Goal: Task Accomplishment & Management: Manage account settings

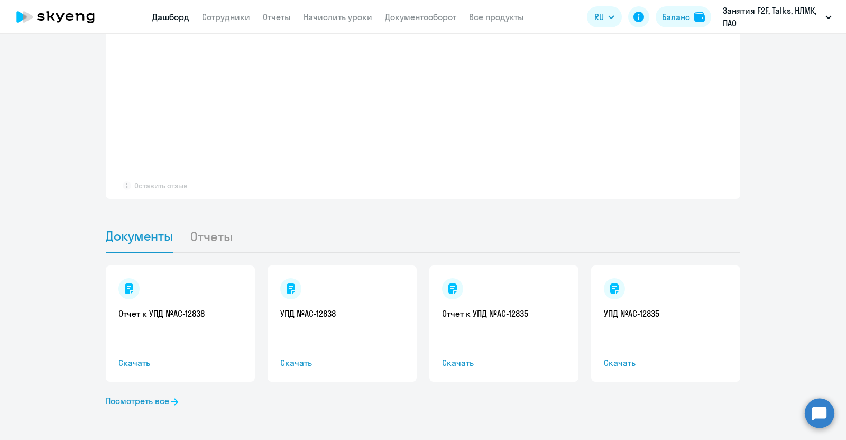
select select "30"
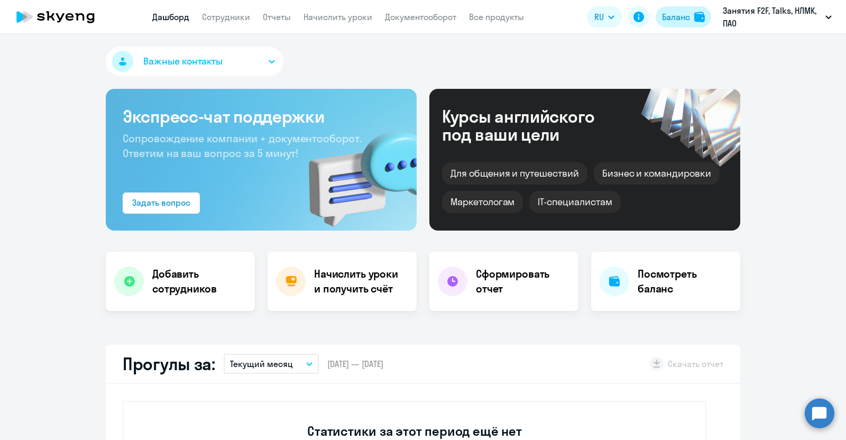
click at [676, 17] on div "Баланс" at bounding box center [676, 17] width 28 height 13
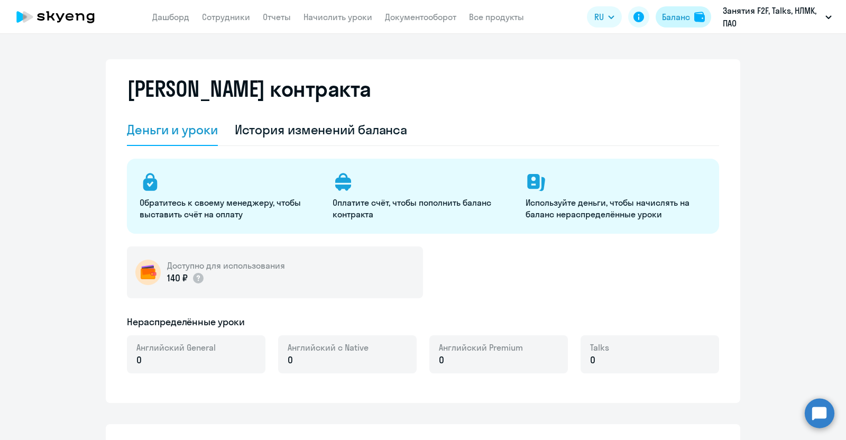
select select "english_adult_not_native_speaker"
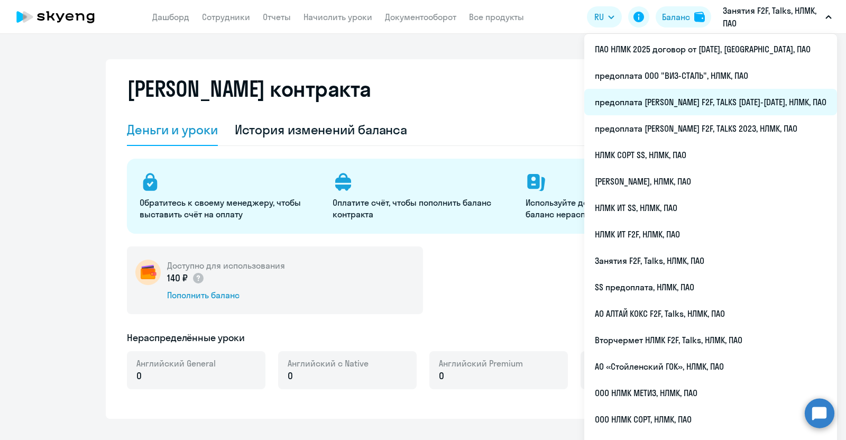
click at [725, 97] on li "предоплата [PERSON_NAME] F2F, TALKS [DATE]-[DATE], НЛМК, ПАО" at bounding box center [710, 102] width 253 height 26
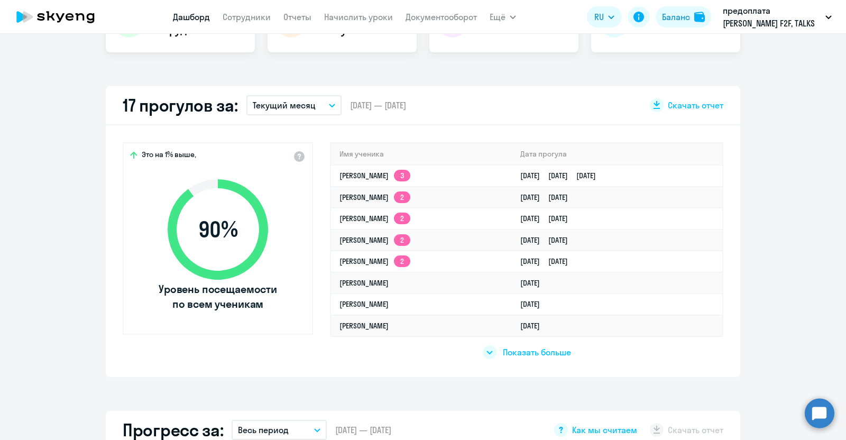
scroll to position [264, 0]
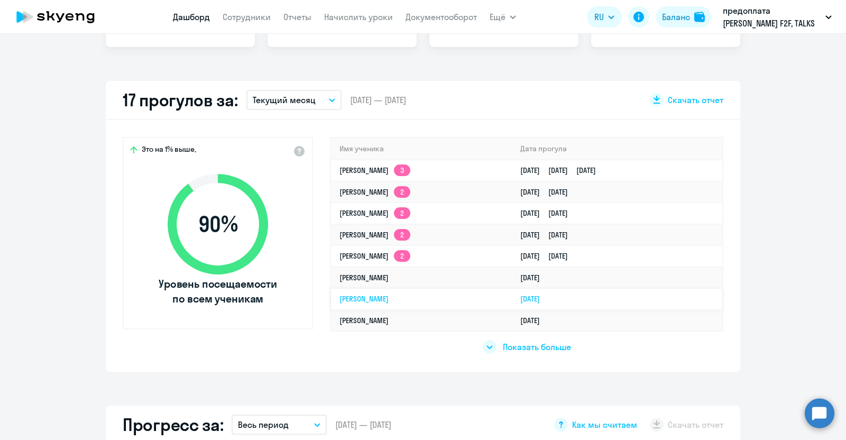
select select "30"
click at [504, 347] on span "Показать больше" at bounding box center [537, 347] width 68 height 12
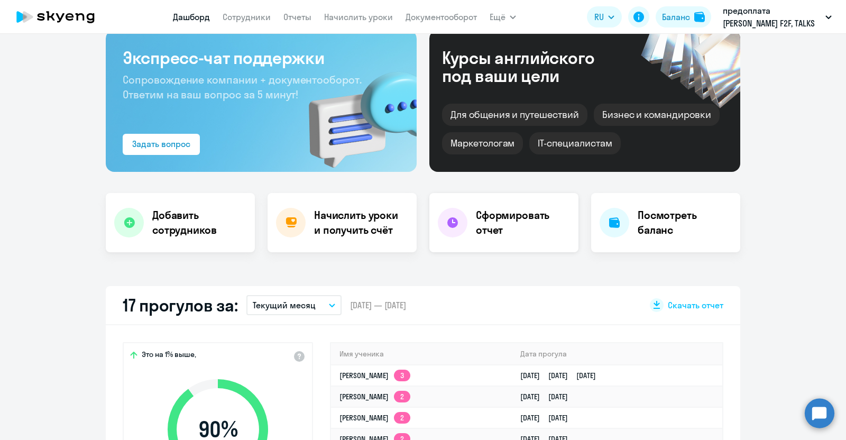
scroll to position [0, 0]
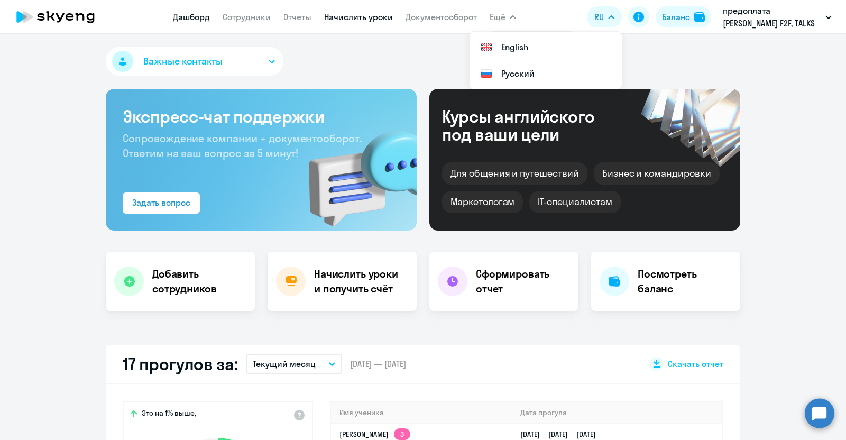
click at [371, 15] on link "Начислить уроки" at bounding box center [358, 17] width 69 height 11
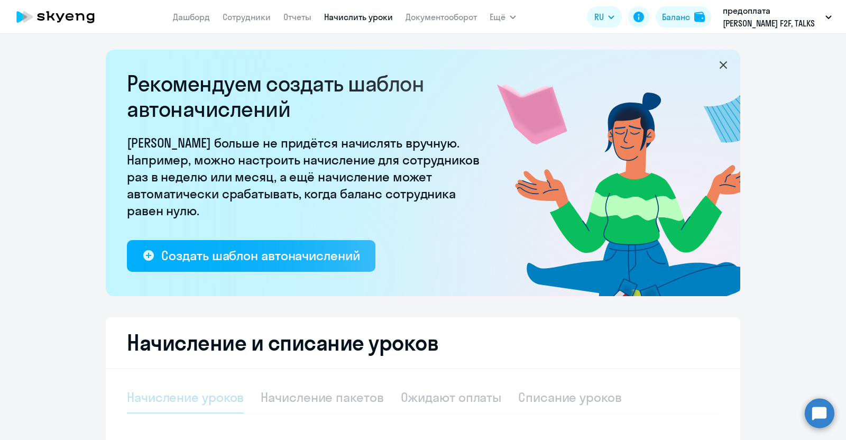
select select "10"
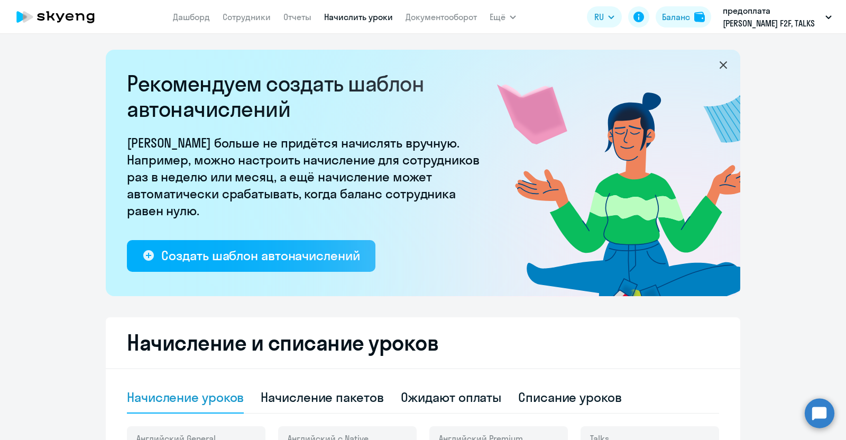
scroll to position [185, 0]
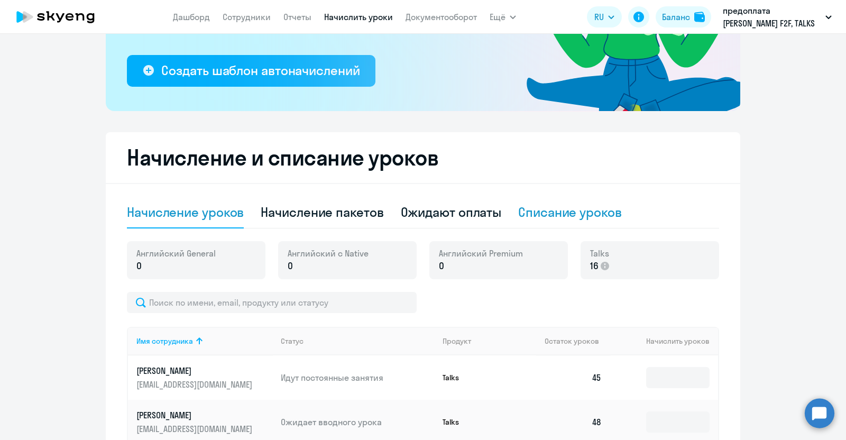
click at [552, 211] on div "Списание уроков" at bounding box center [570, 211] width 104 height 17
select select "10"
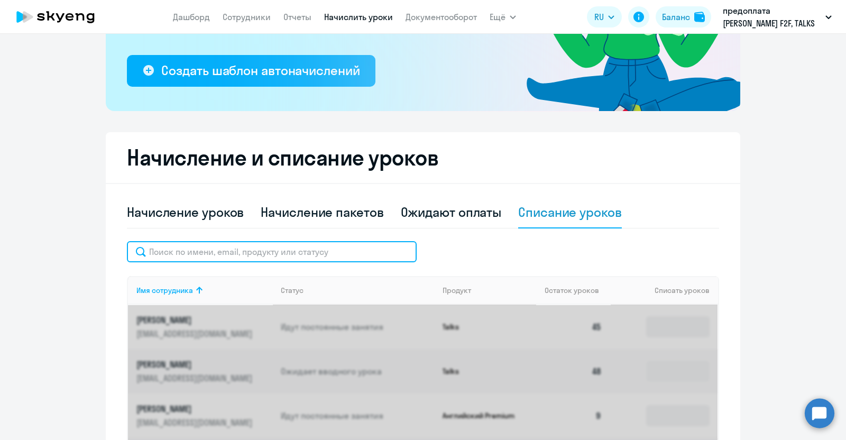
click at [240, 245] on input "text" at bounding box center [272, 251] width 290 height 21
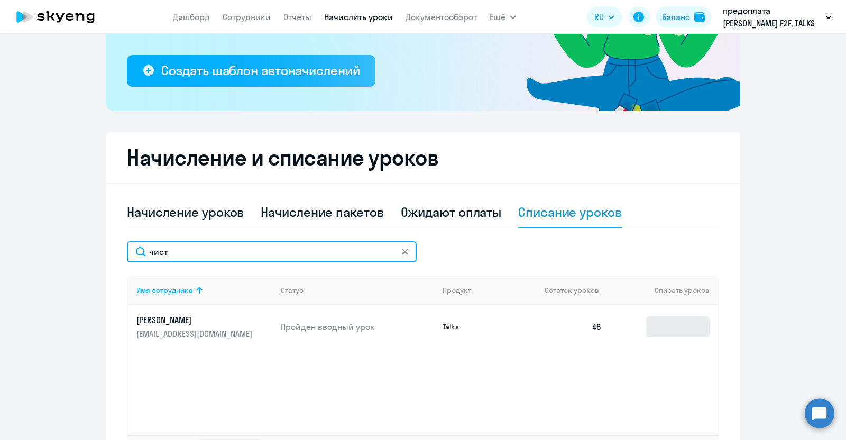
type input "чист"
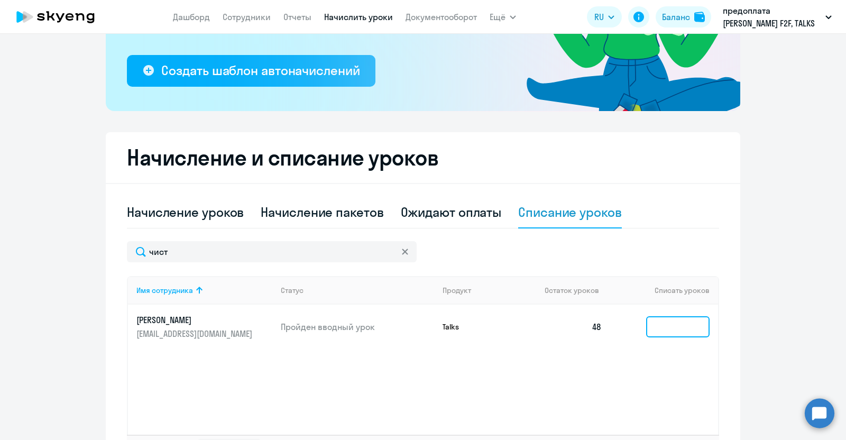
click at [677, 319] on input at bounding box center [677, 326] width 63 height 21
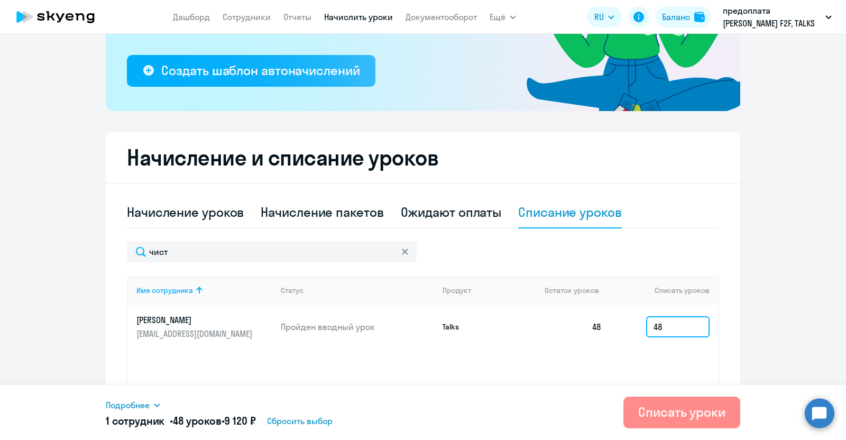
type input "48"
click at [704, 410] on div "Списать уроки" at bounding box center [681, 411] width 87 height 17
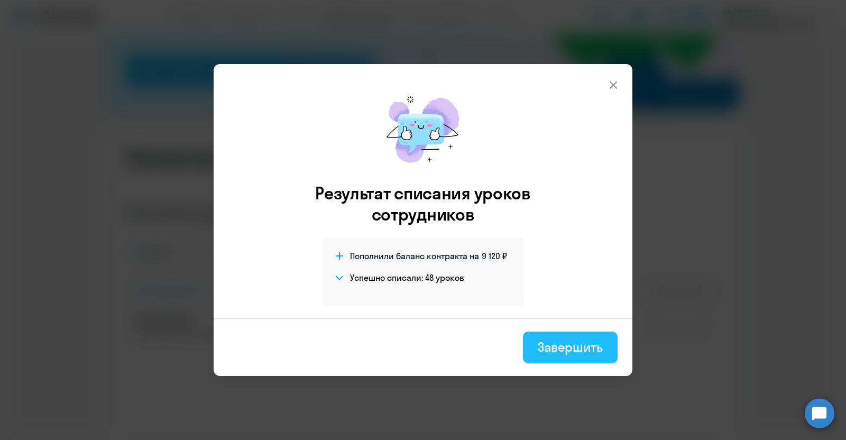
click at [578, 343] on div "Завершить" at bounding box center [569, 346] width 65 height 17
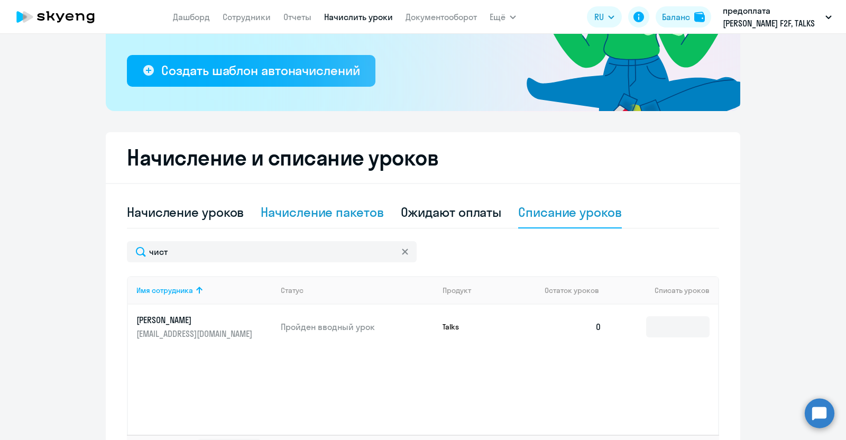
click at [339, 215] on div "Начисление пакетов" at bounding box center [322, 211] width 123 height 17
select select "10"
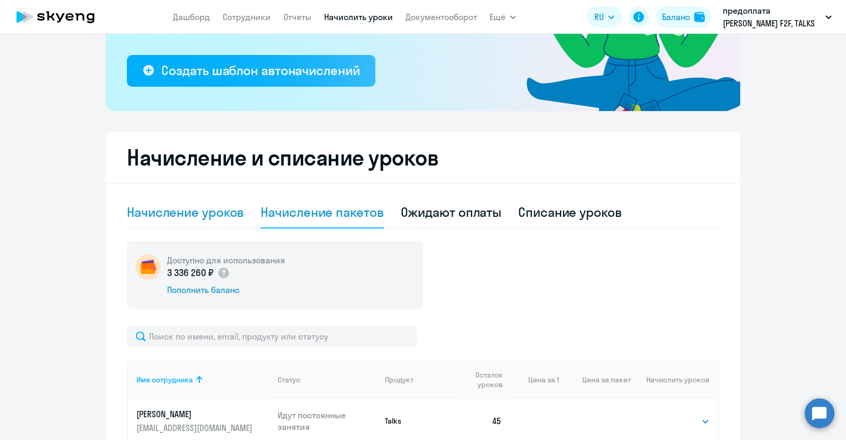
click at [193, 211] on div "Начисление уроков" at bounding box center [185, 211] width 117 height 17
select select "10"
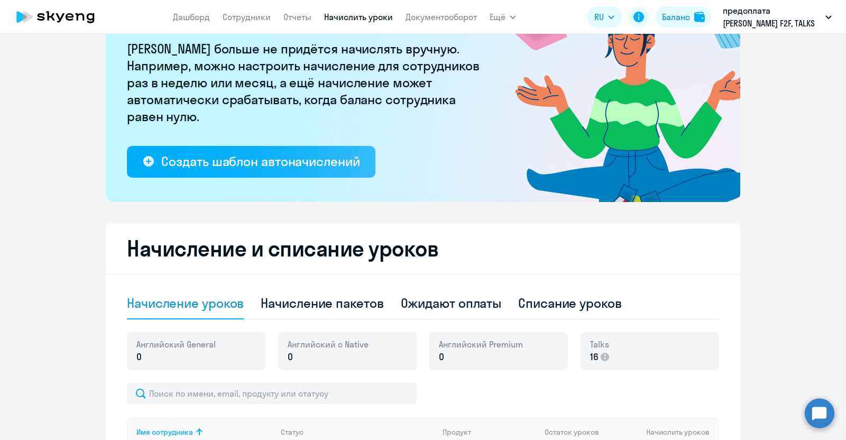
scroll to position [0, 0]
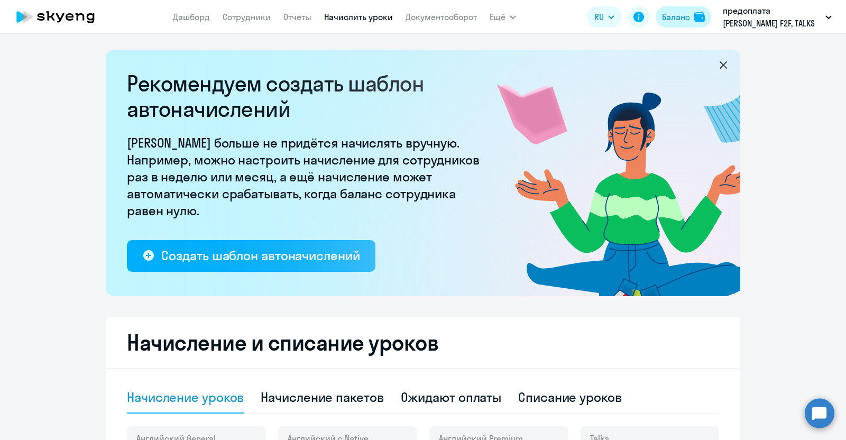
click at [684, 18] on div "Баланс" at bounding box center [676, 17] width 28 height 13
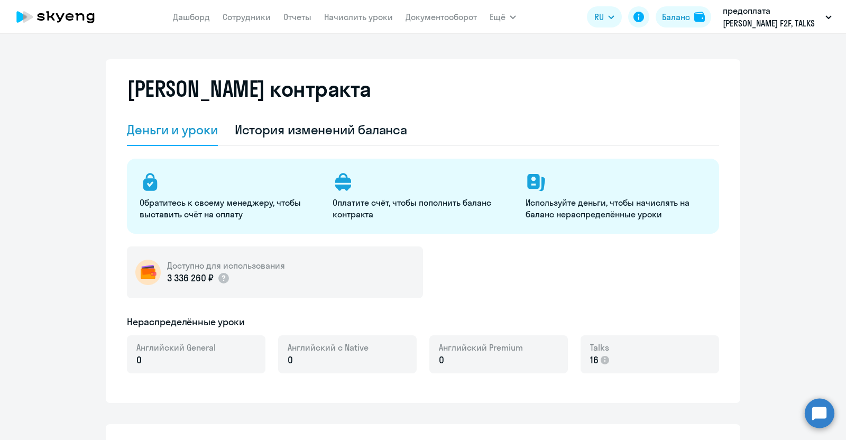
select select "english_adult_native_speaker"
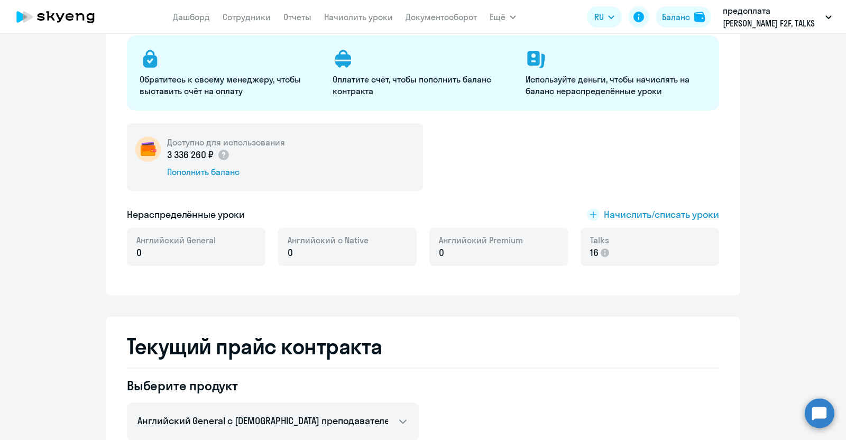
scroll to position [132, 0]
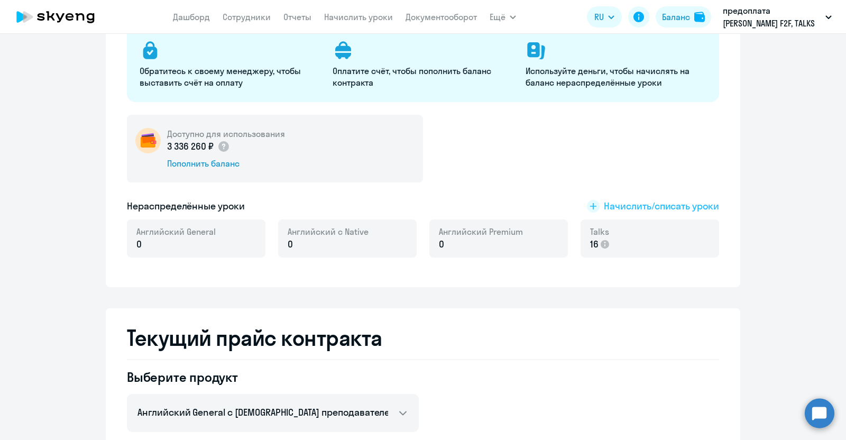
click at [639, 203] on span "Начислить/списать уроки" at bounding box center [660, 206] width 115 height 14
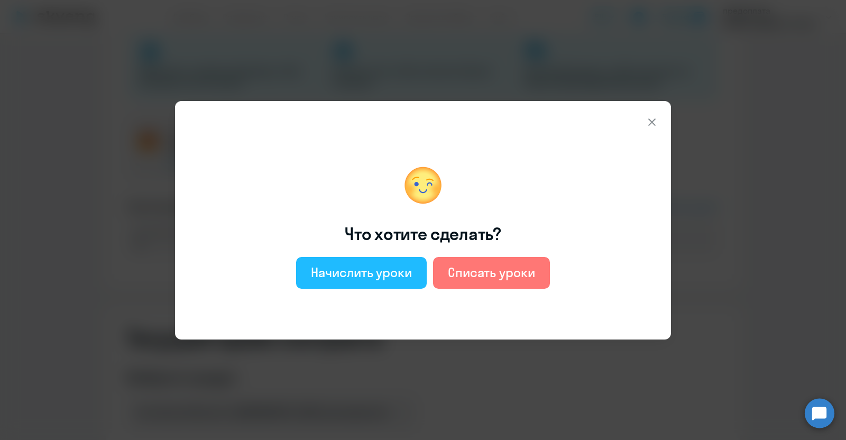
click at [395, 268] on div "Начислить уроки" at bounding box center [361, 272] width 101 height 17
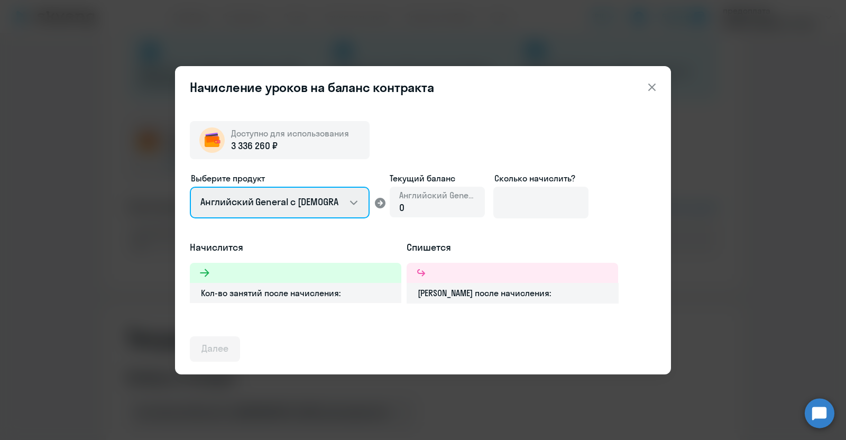
click at [252, 210] on select "Английский General с [DEMOGRAPHIC_DATA] преподавателем Английский General с [DE…" at bounding box center [280, 203] width 180 height 32
select select "english_adult_not_native_speaker_premium"
click at [190, 187] on select "Английский General с [DEMOGRAPHIC_DATA] преподавателем Английский General с [DE…" at bounding box center [280, 203] width 180 height 32
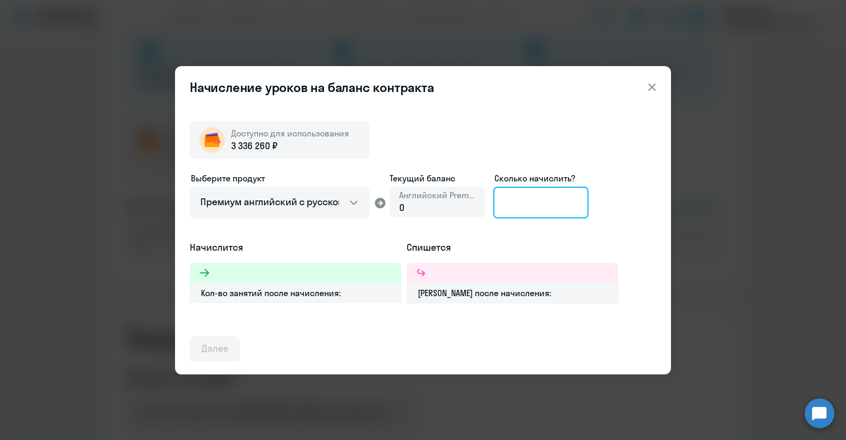
click at [535, 201] on input at bounding box center [540, 203] width 95 height 32
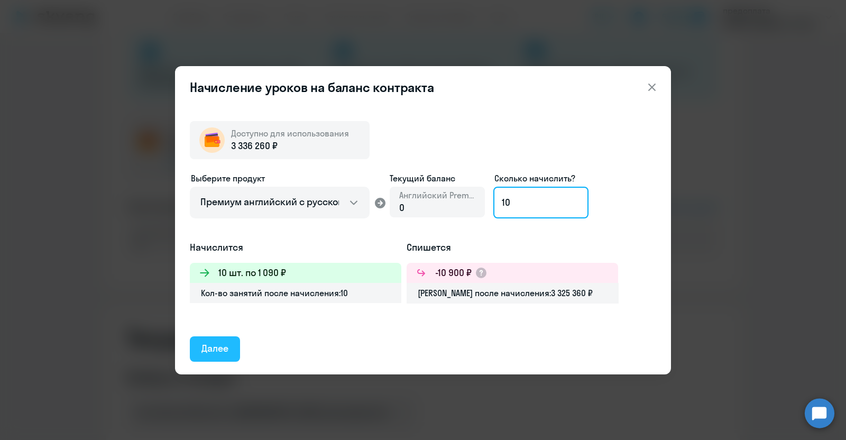
type input "10"
click at [211, 347] on div "Далее" at bounding box center [214, 348] width 27 height 14
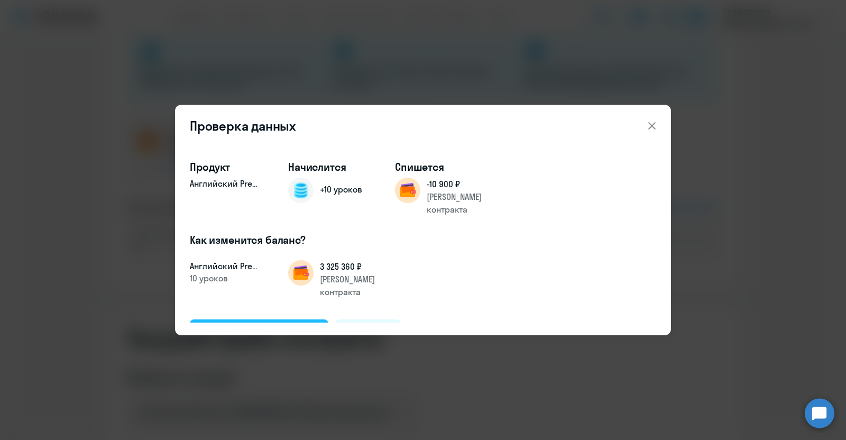
click at [235, 324] on div "Подтвердить и начислить" at bounding box center [258, 331] width 115 height 14
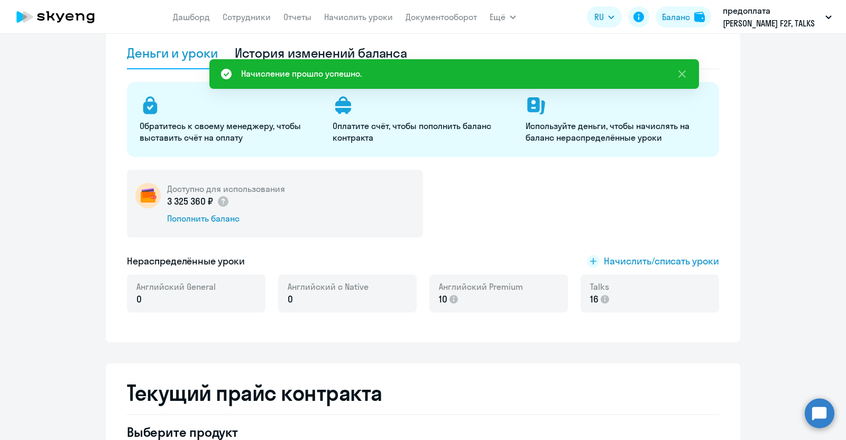
scroll to position [0, 0]
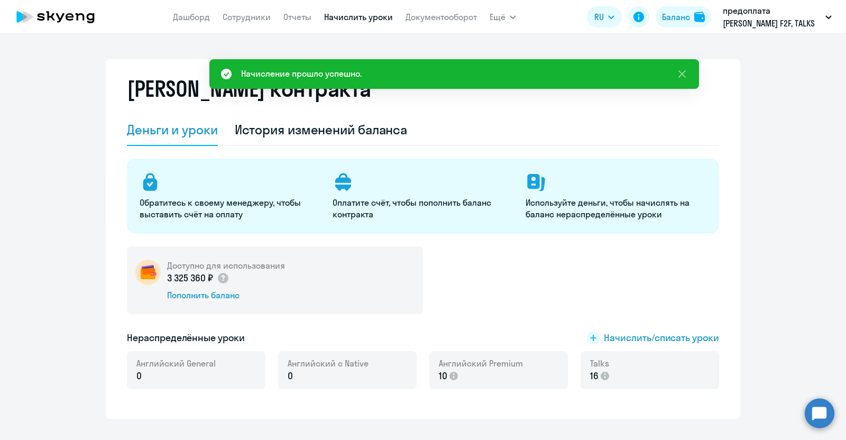
click at [335, 17] on link "Начислить уроки" at bounding box center [358, 17] width 69 height 11
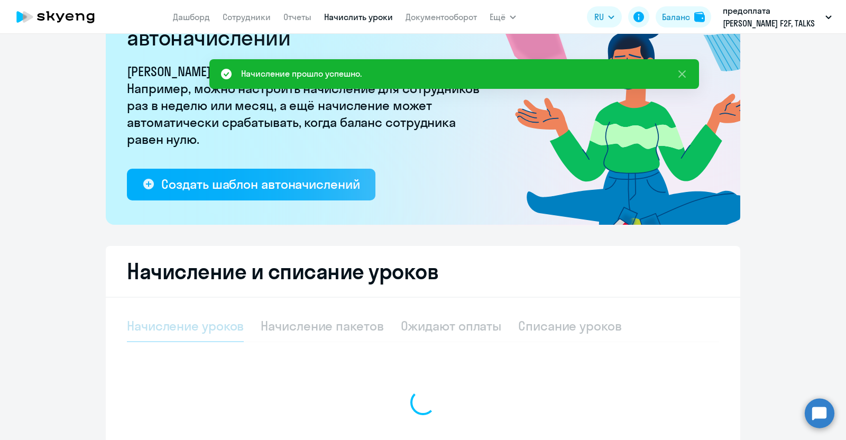
select select "10"
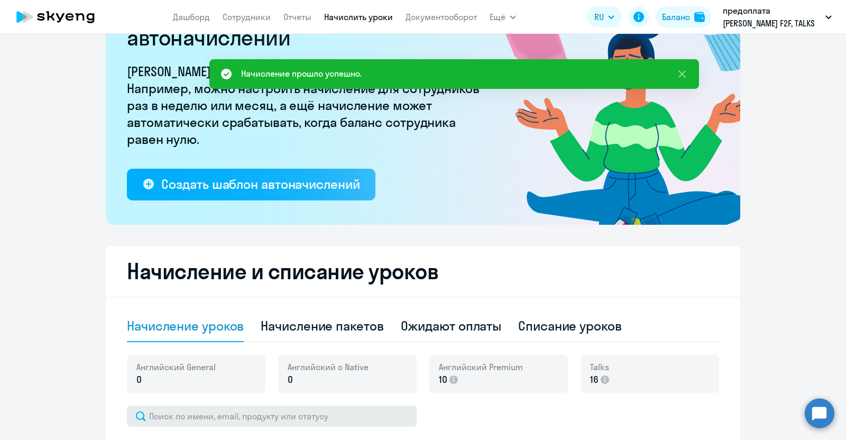
scroll to position [198, 0]
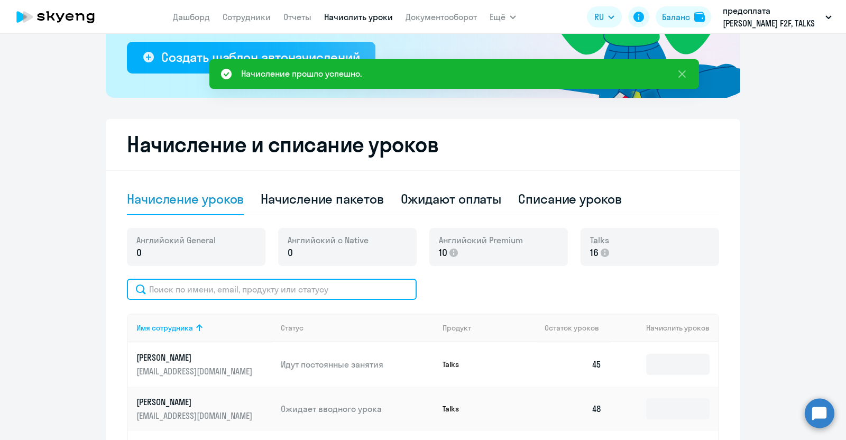
click at [193, 290] on input "text" at bounding box center [272, 288] width 290 height 21
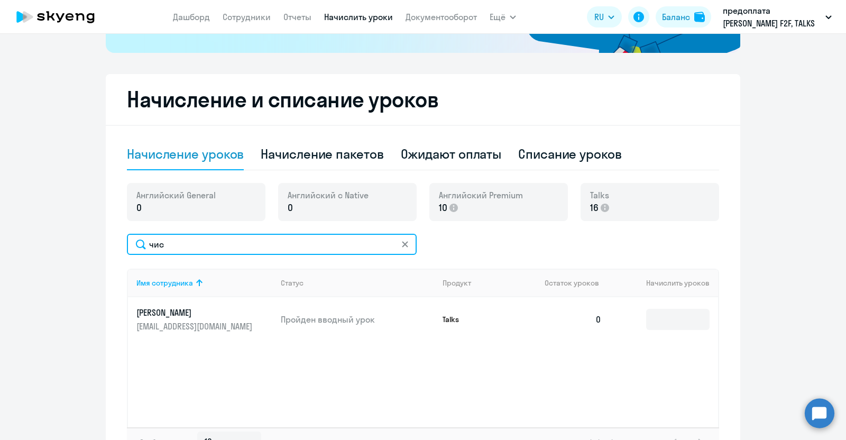
scroll to position [264, 0]
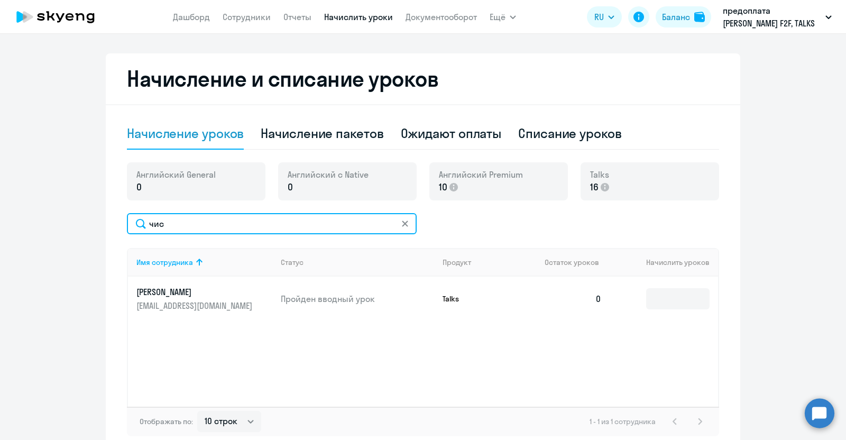
type input "чис"
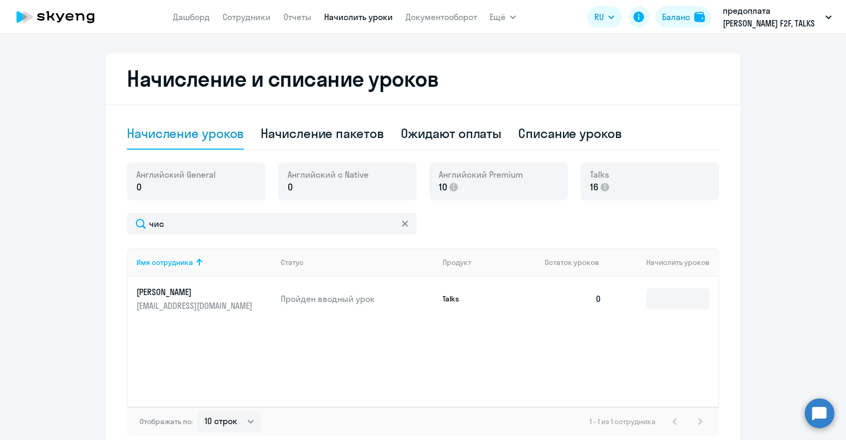
click at [169, 297] on link "[PERSON_NAME] [PERSON_NAME][EMAIL_ADDRESS][DOMAIN_NAME]" at bounding box center [204, 298] width 136 height 25
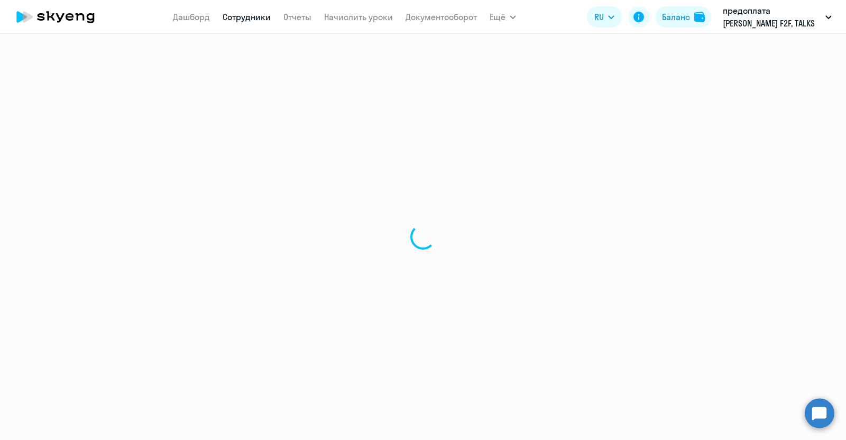
select select "english"
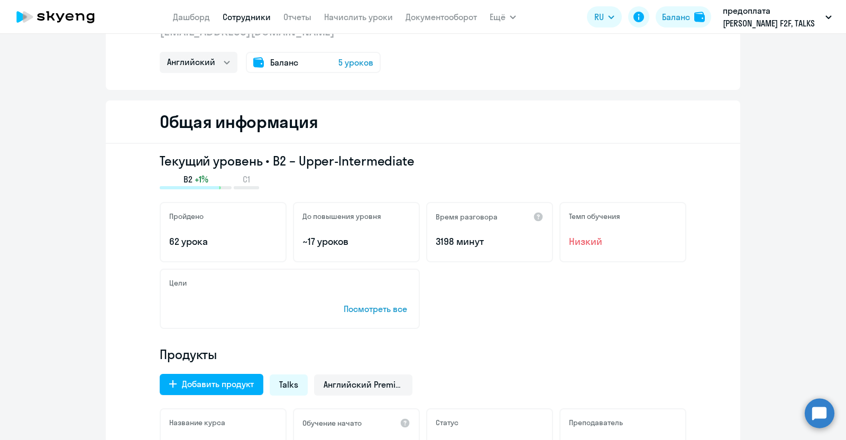
scroll to position [264, 0]
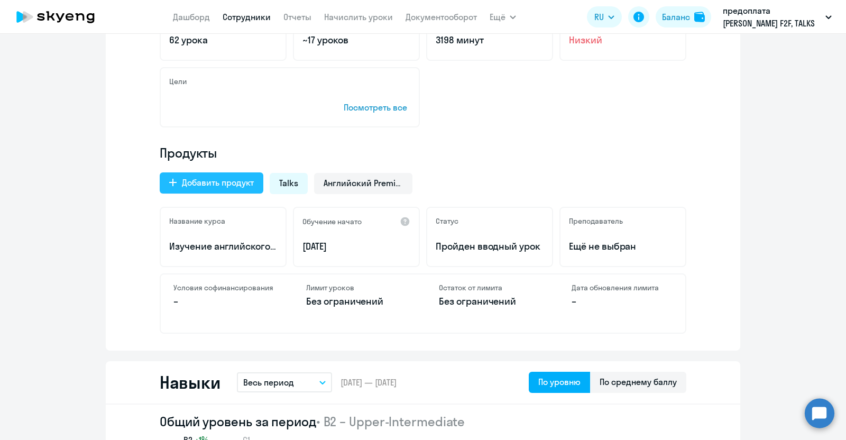
click at [235, 183] on div "Добавить продукт" at bounding box center [218, 182] width 72 height 13
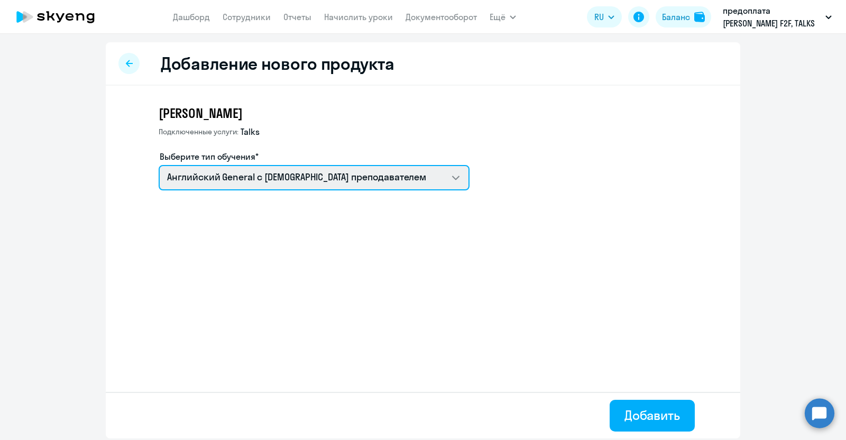
click at [285, 181] on select "Английский General с [DEMOGRAPHIC_DATA] преподавателем Премиум [DEMOGRAPHIC_DAT…" at bounding box center [314, 177] width 311 height 25
select select "english_adult_not_native_speaker_premium"
click at [159, 165] on select "Английский General с [DEMOGRAPHIC_DATA] преподавателем Премиум [DEMOGRAPHIC_DAT…" at bounding box center [314, 177] width 311 height 25
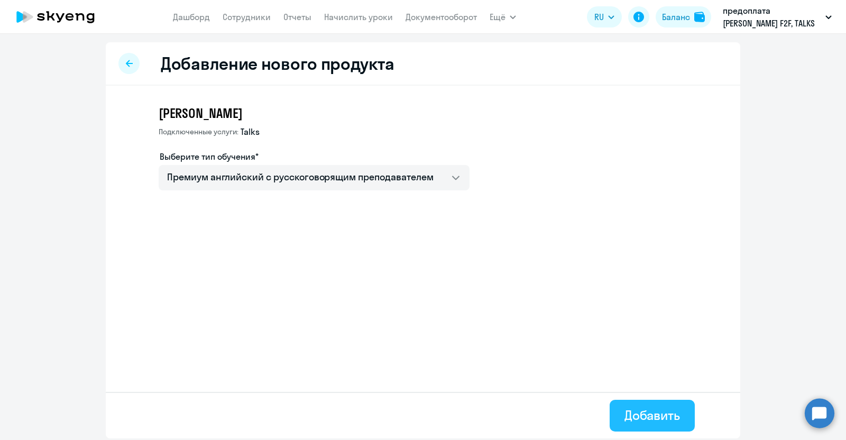
click at [640, 410] on div "Добавить" at bounding box center [651, 414] width 55 height 17
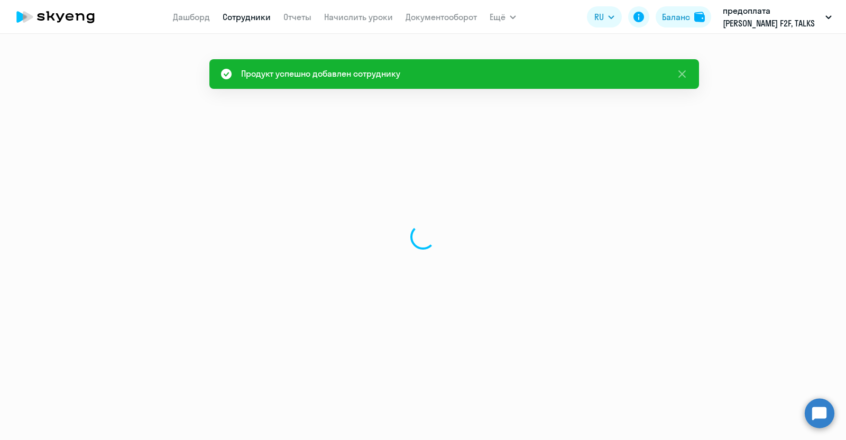
select select "english"
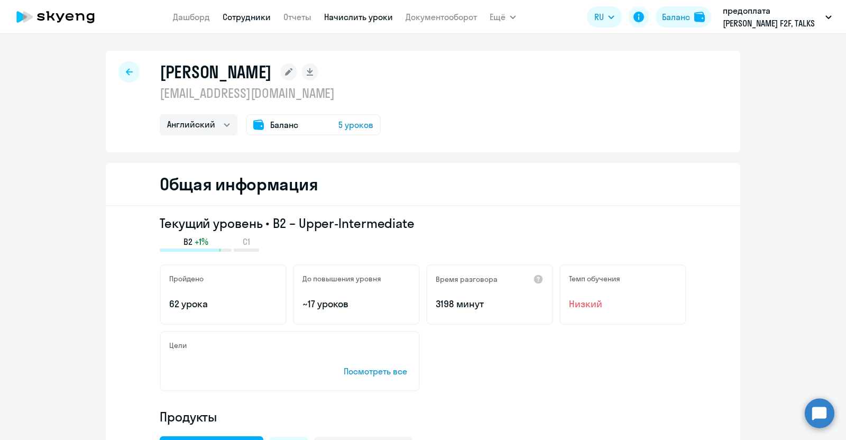
click at [363, 18] on link "Начислить уроки" at bounding box center [358, 17] width 69 height 11
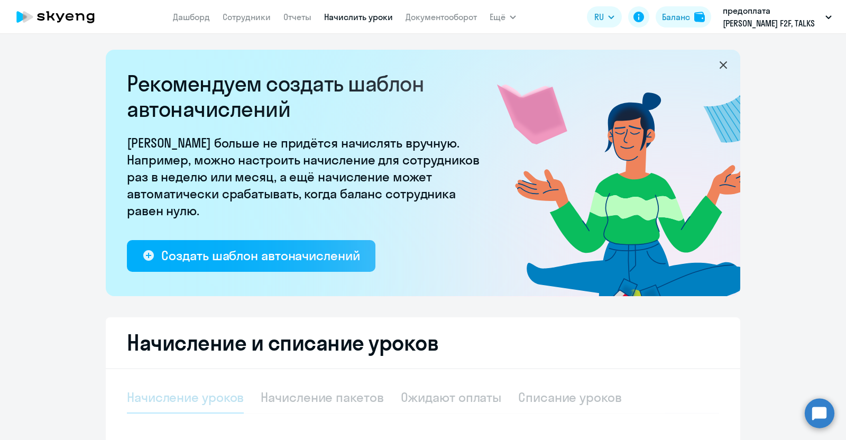
select select "10"
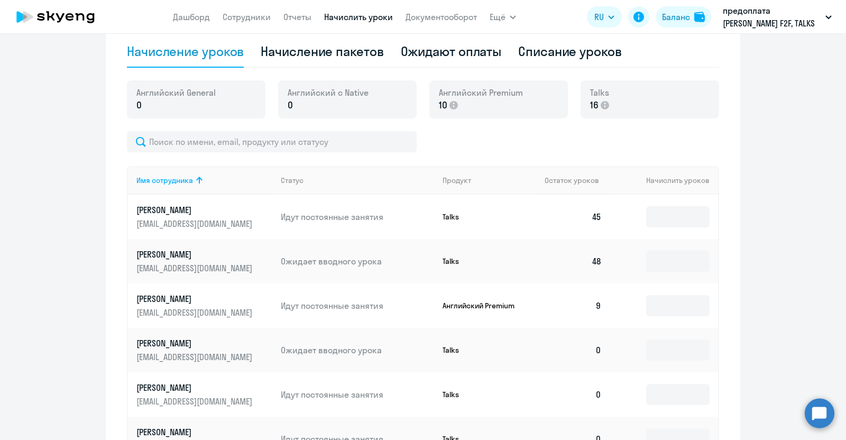
scroll to position [330, 0]
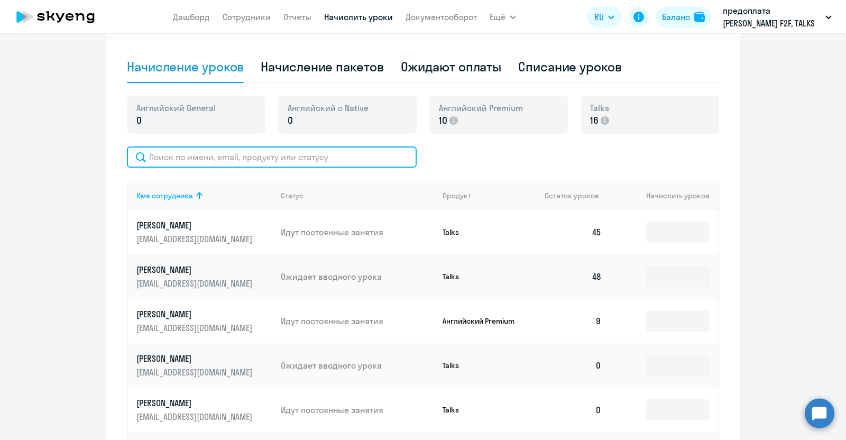
click at [191, 151] on input "text" at bounding box center [272, 156] width 290 height 21
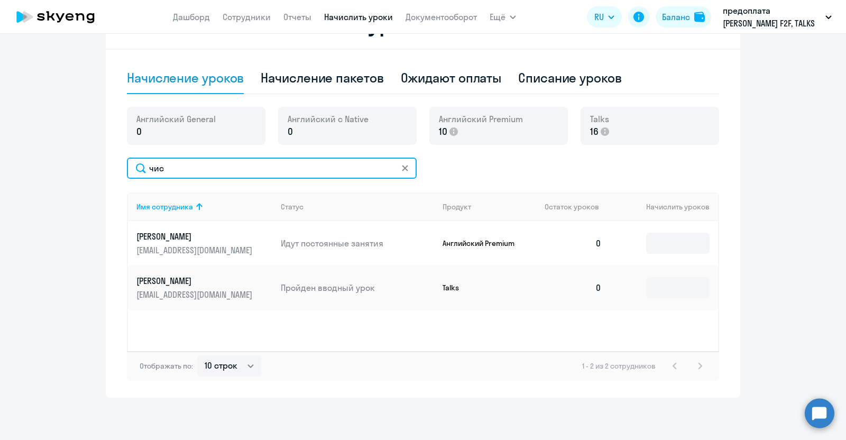
scroll to position [319, 0]
type input "чис"
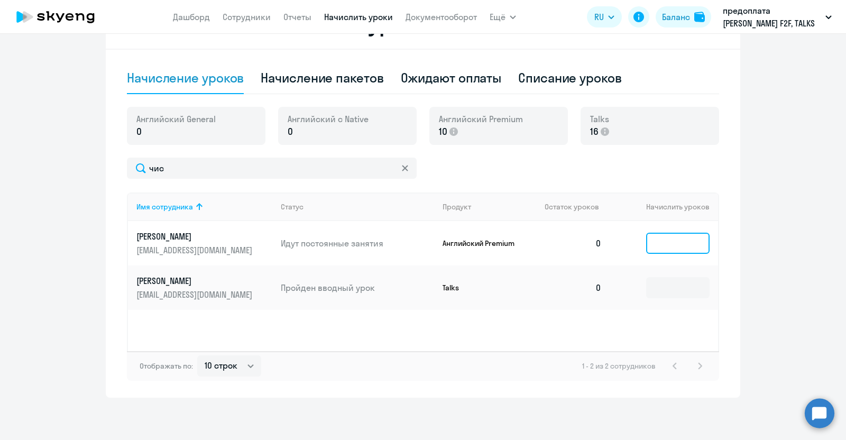
click at [682, 246] on input at bounding box center [677, 243] width 63 height 21
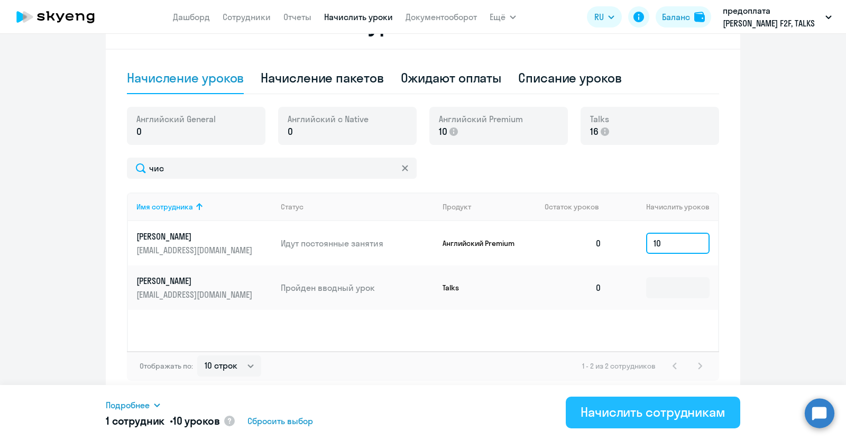
type input "10"
click at [663, 407] on div "Начислить сотрудникам" at bounding box center [652, 411] width 145 height 17
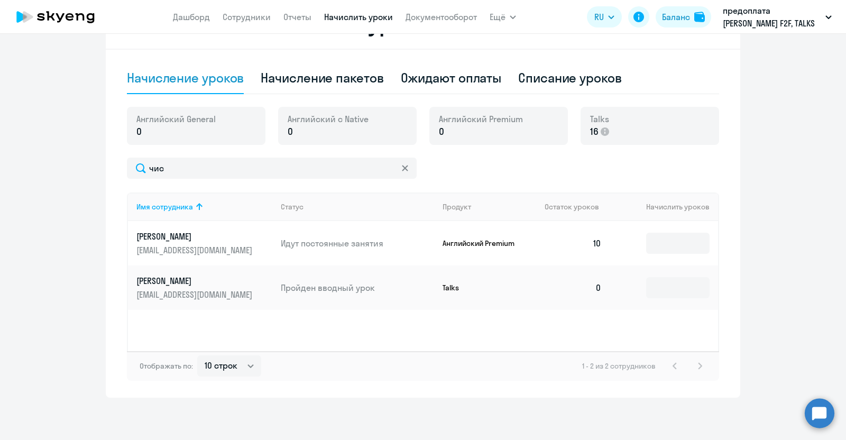
click at [174, 245] on p "[EMAIL_ADDRESS][DOMAIN_NAME]" at bounding box center [195, 250] width 118 height 12
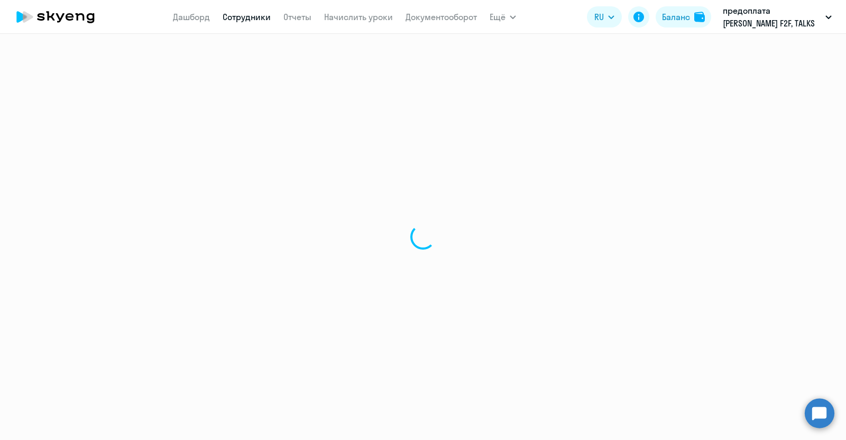
select select "english"
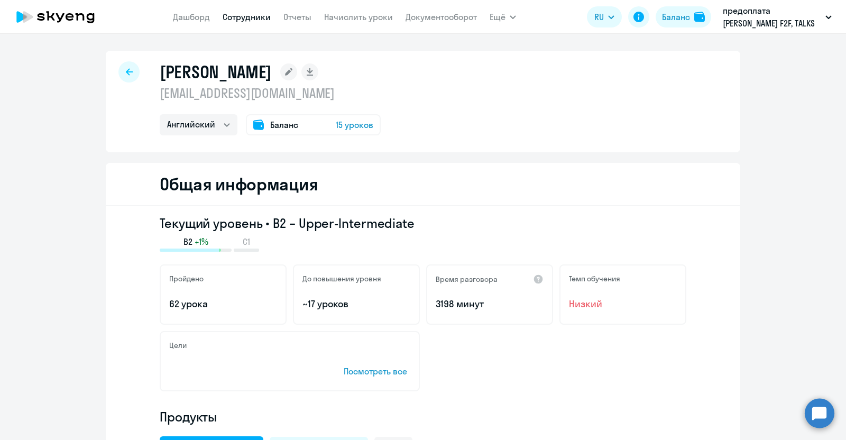
click at [357, 128] on span "15 уроков" at bounding box center [355, 124] width 38 height 13
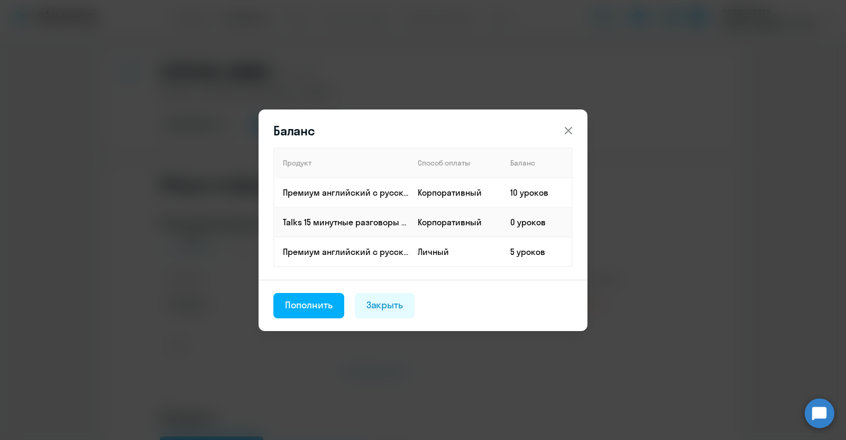
click at [569, 133] on icon at bounding box center [568, 130] width 13 height 13
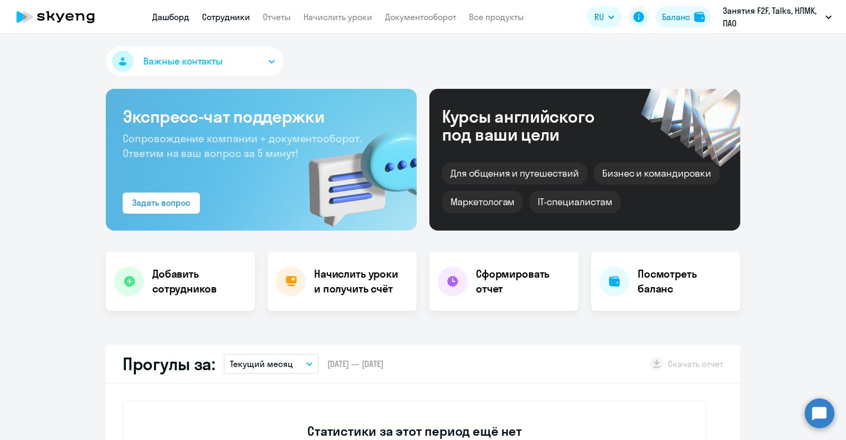
select select "30"
click at [234, 12] on link "Сотрудники" at bounding box center [226, 17] width 48 height 11
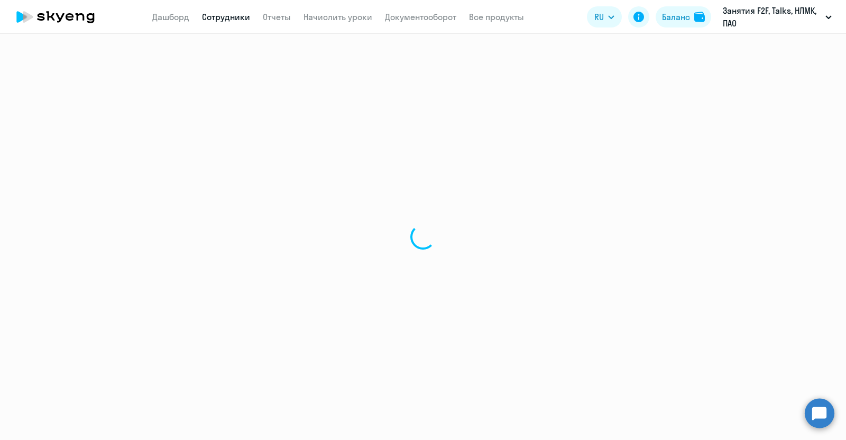
select select "30"
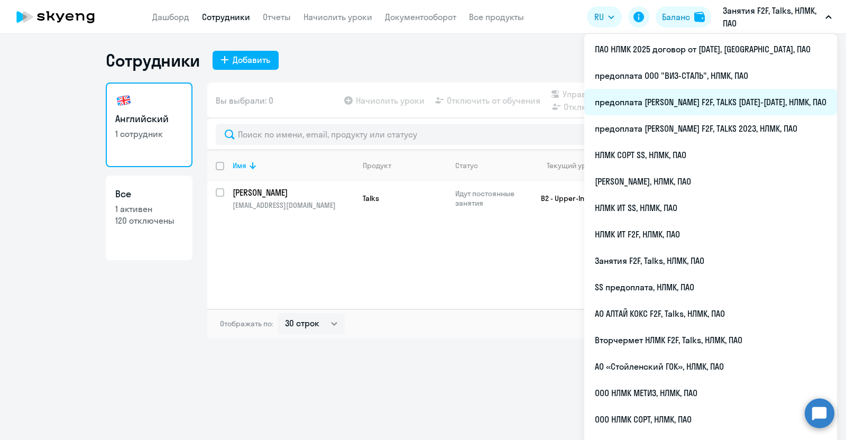
click at [742, 103] on li "предоплата [PERSON_NAME] F2F, TALKS [DATE]-[DATE], НЛМК, ПАО" at bounding box center [710, 102] width 253 height 26
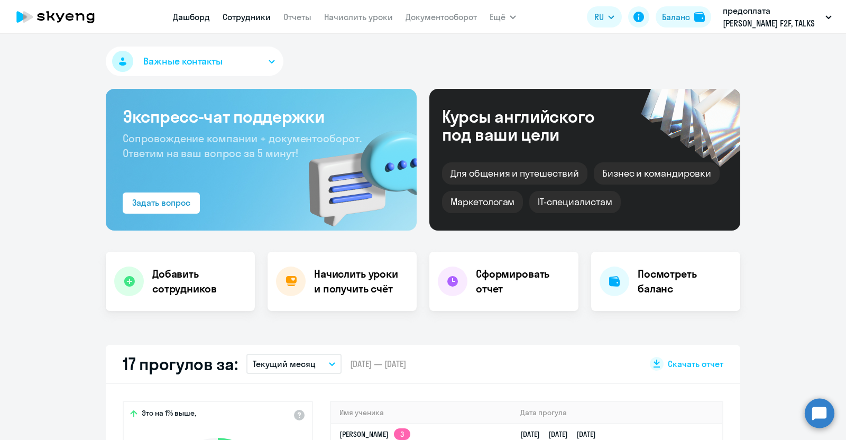
click at [244, 20] on link "Сотрудники" at bounding box center [246, 17] width 48 height 11
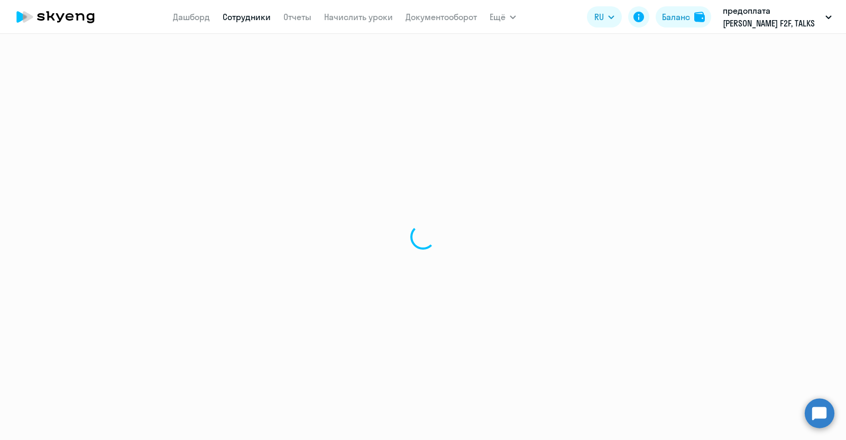
select select "30"
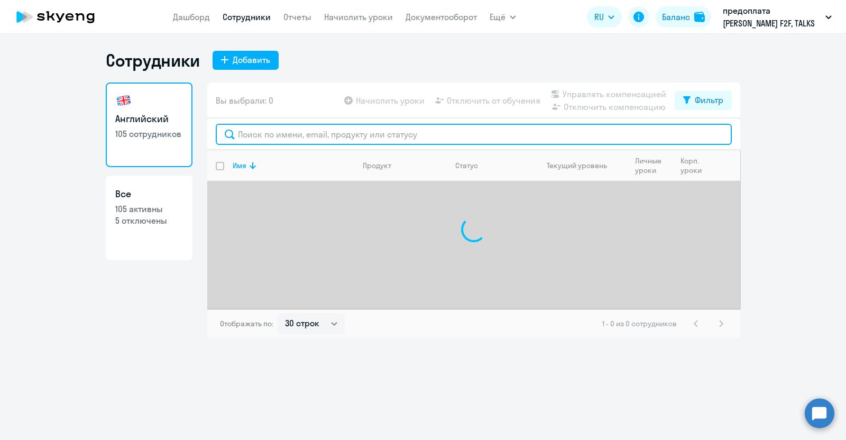
click at [262, 129] on input "text" at bounding box center [474, 134] width 516 height 21
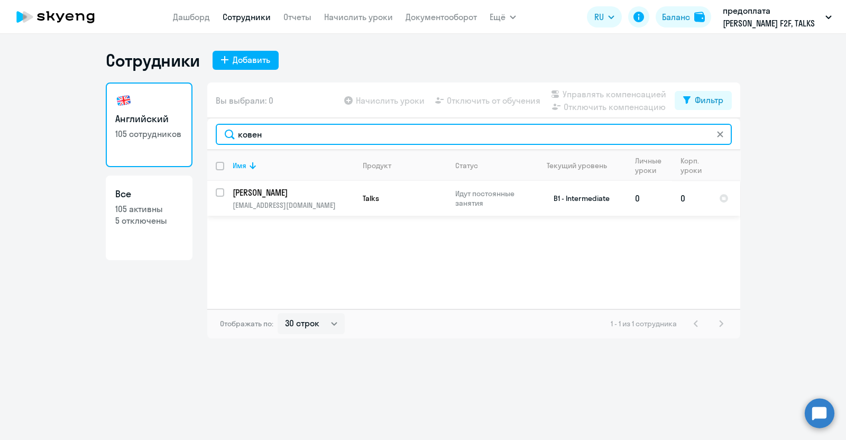
type input "ковен"
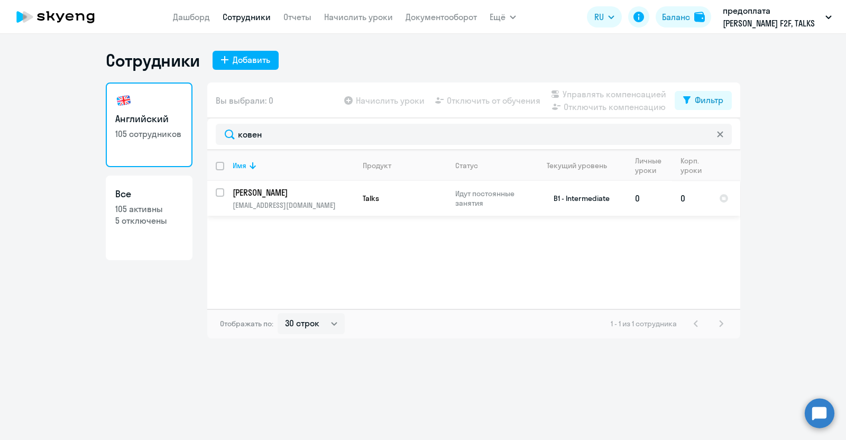
click at [273, 196] on p "Ковень Екатерина" at bounding box center [292, 193] width 119 height 12
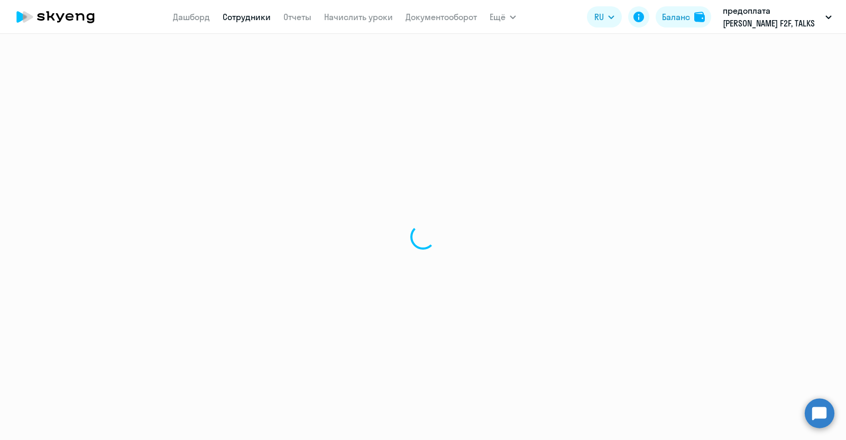
select select "english"
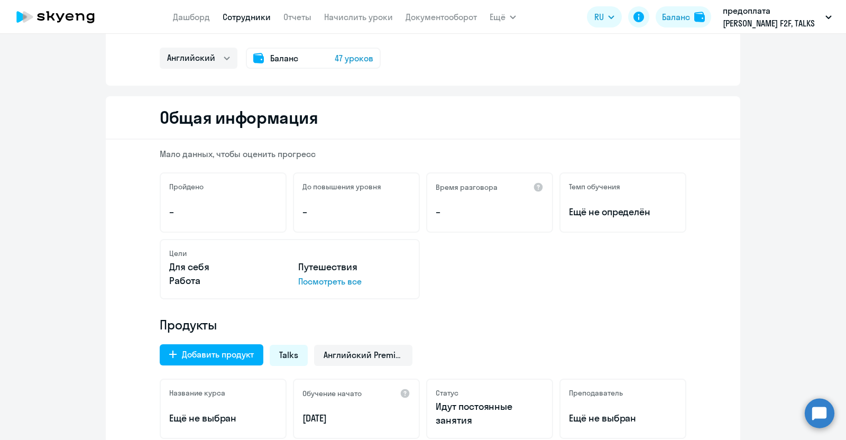
scroll to position [66, 0]
